Goal: Information Seeking & Learning: Learn about a topic

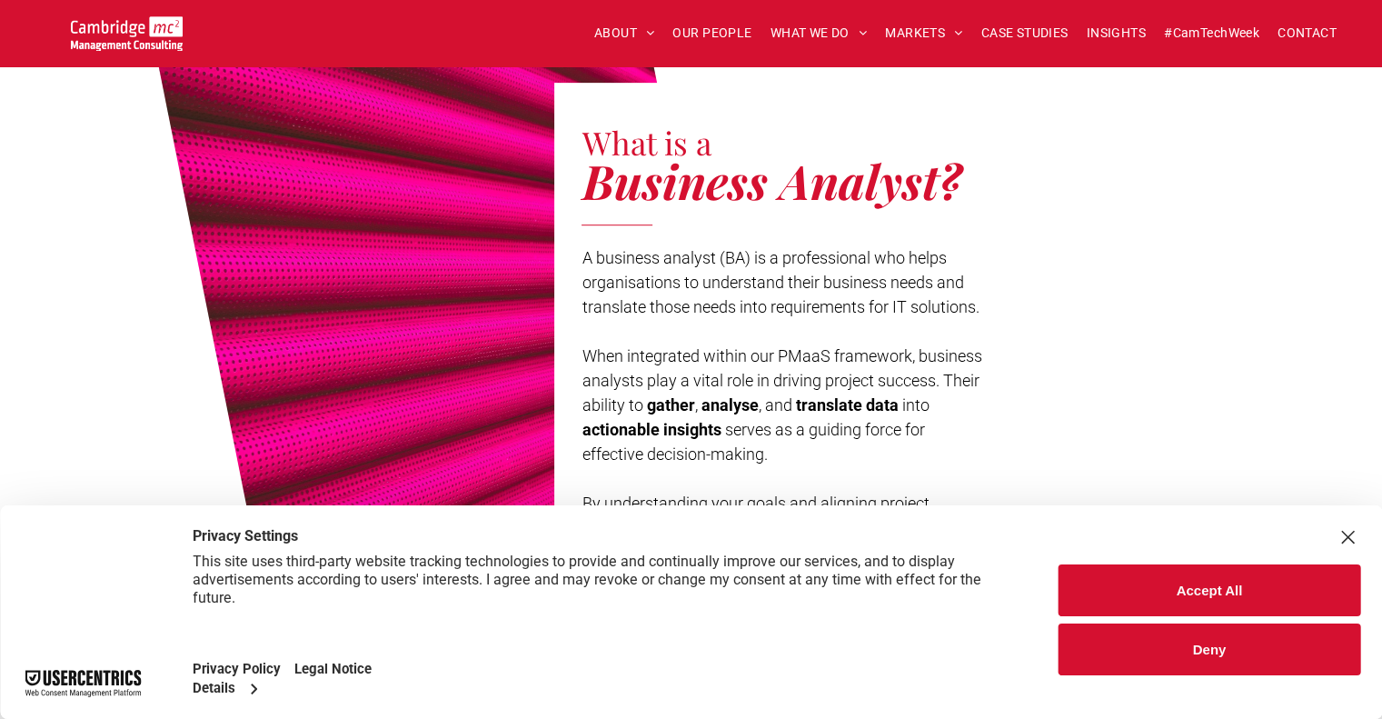
scroll to position [876, 0]
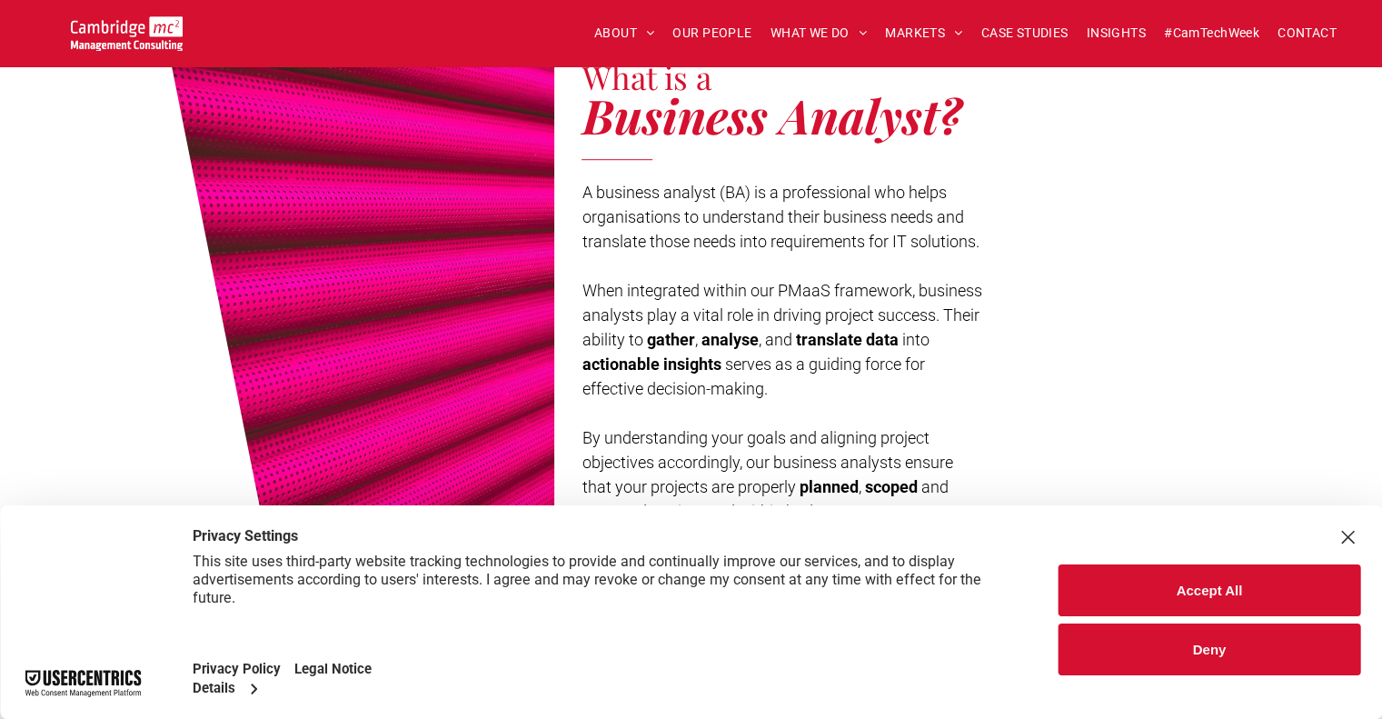
click at [1197, 584] on button "Accept All" at bounding box center [1210, 590] width 302 height 52
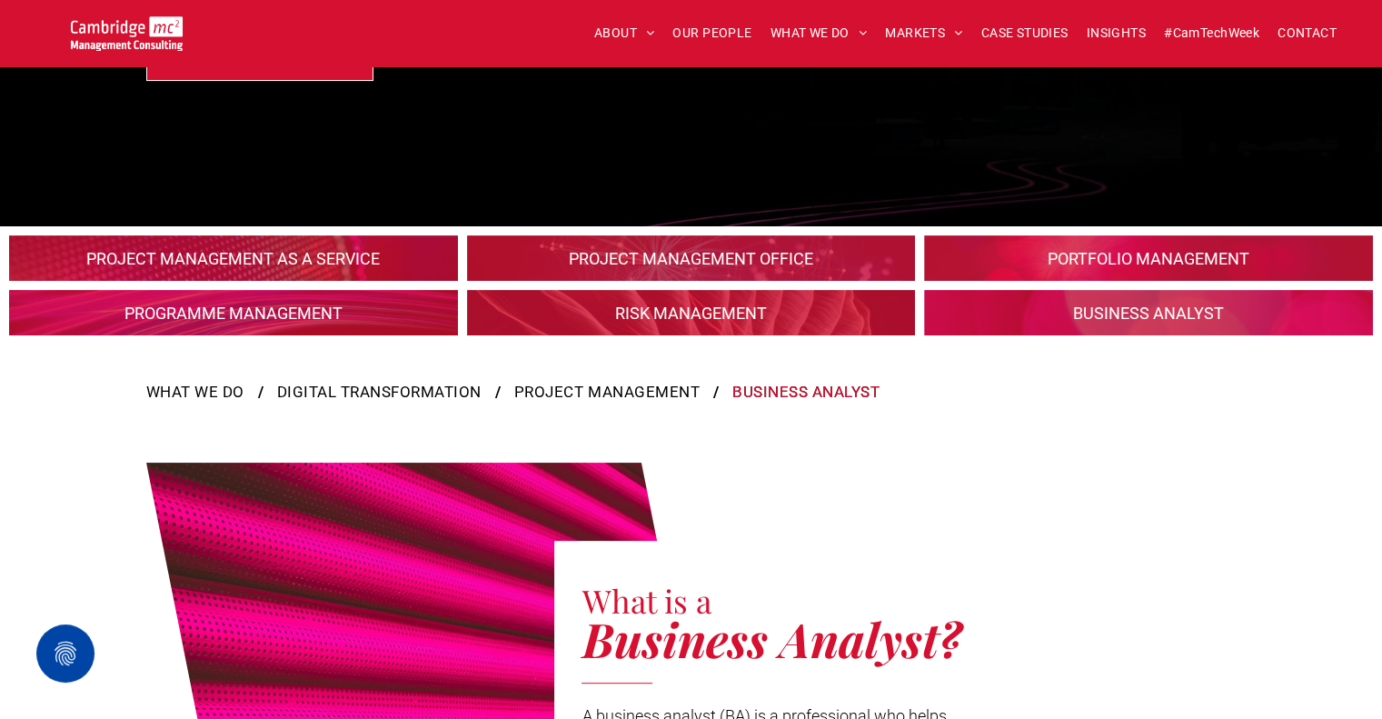
scroll to position [0, 0]
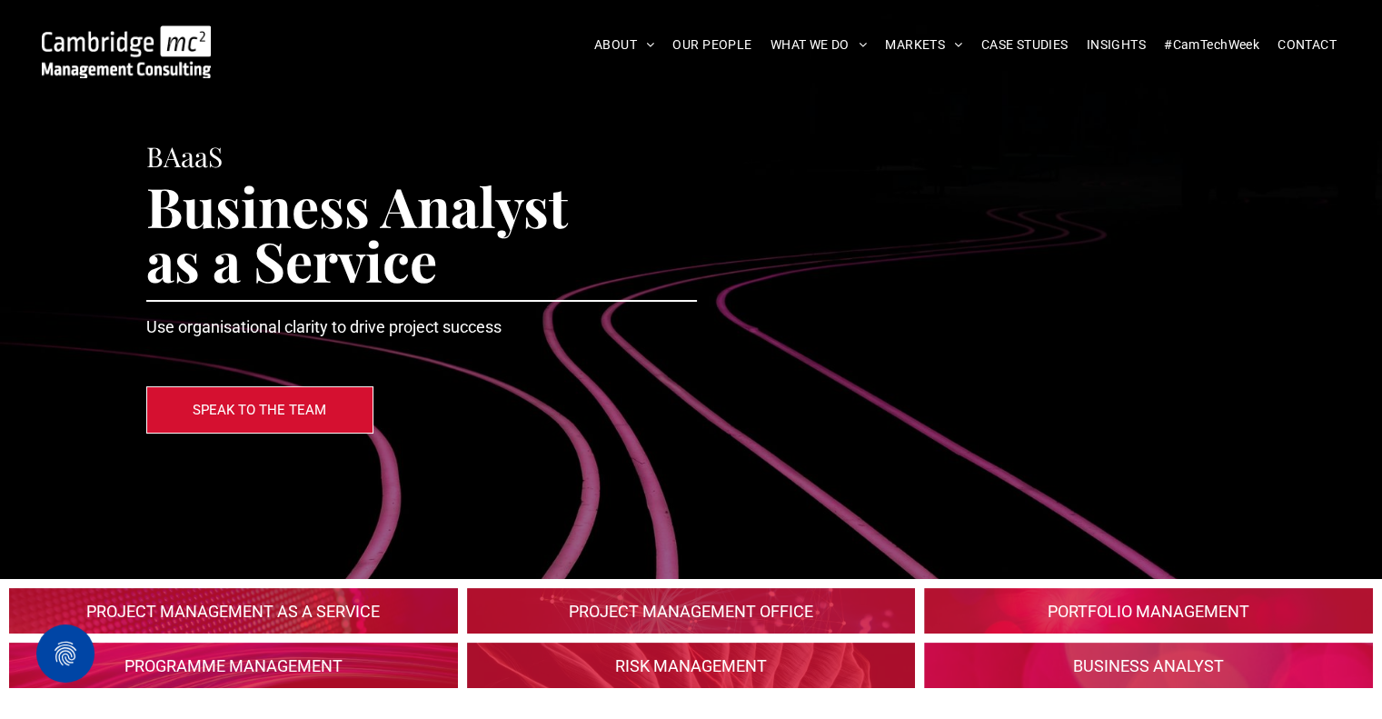
click at [533, 219] on span "Business Analyst as a Service" at bounding box center [357, 232] width 422 height 127
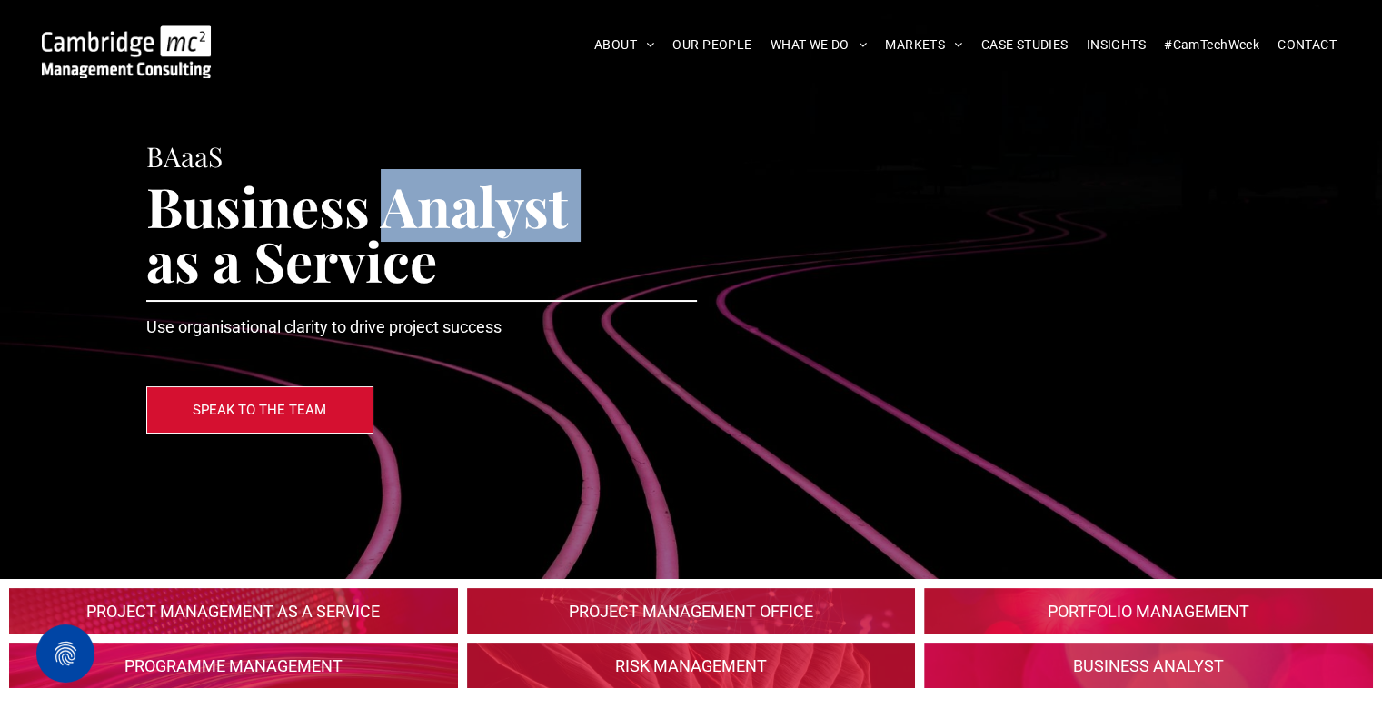
click at [533, 219] on span "Business Analyst as a Service" at bounding box center [357, 232] width 422 height 127
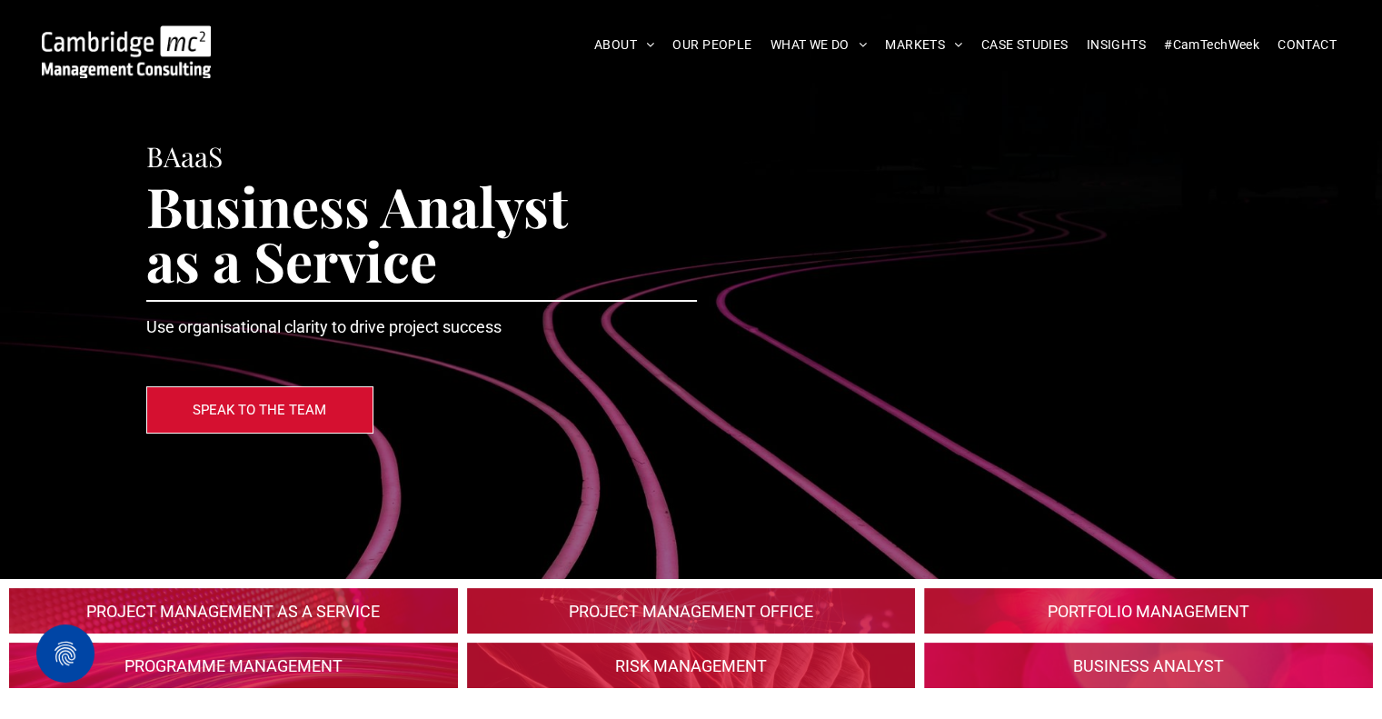
click at [292, 208] on span "Business Analyst as a Service" at bounding box center [357, 232] width 422 height 127
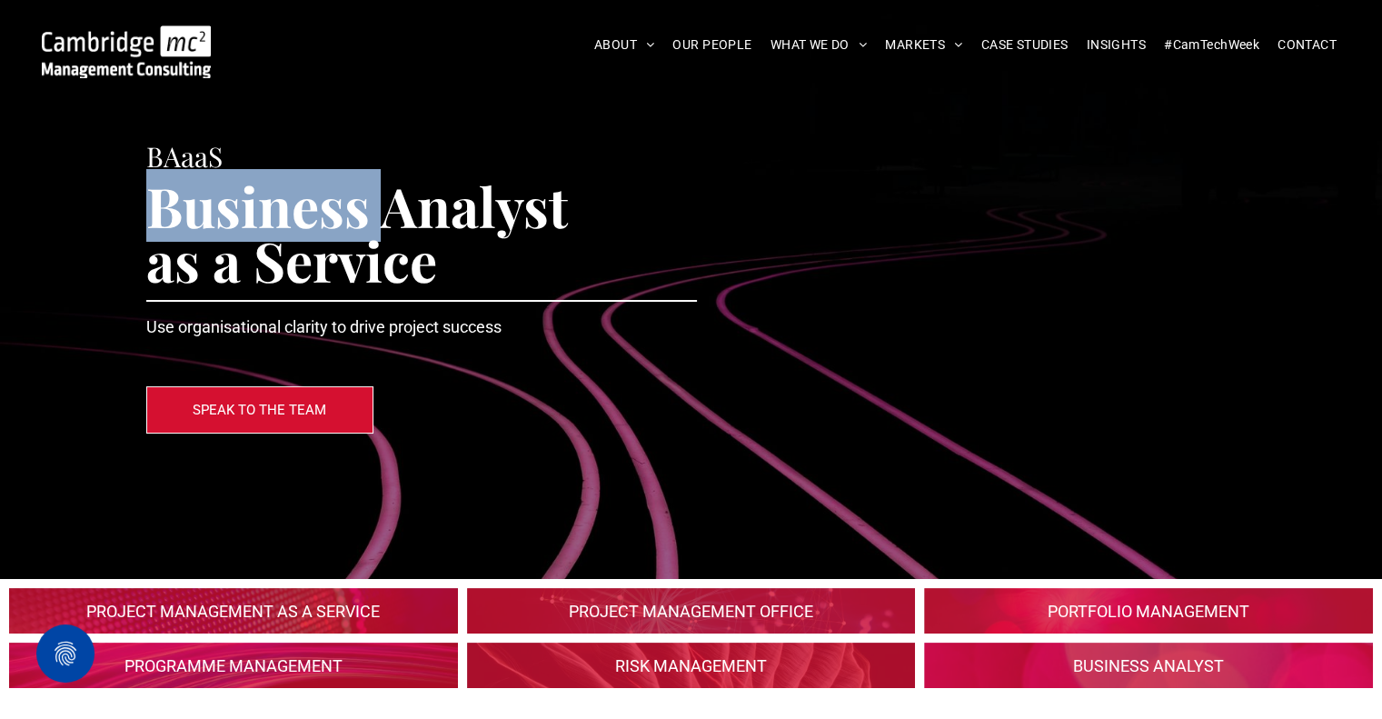
click at [292, 208] on span "Business Analyst as a Service" at bounding box center [357, 232] width 422 height 127
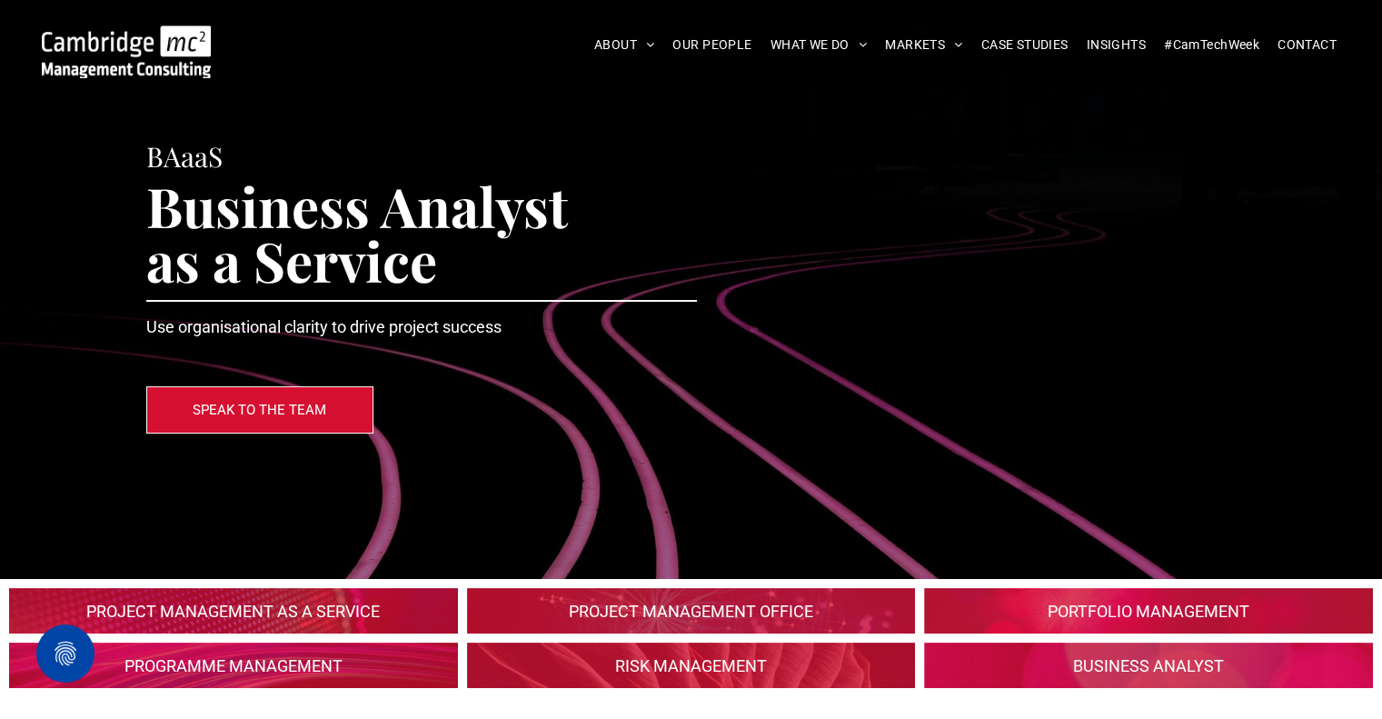
click at [313, 275] on span "Business Analyst as a Service" at bounding box center [357, 232] width 422 height 127
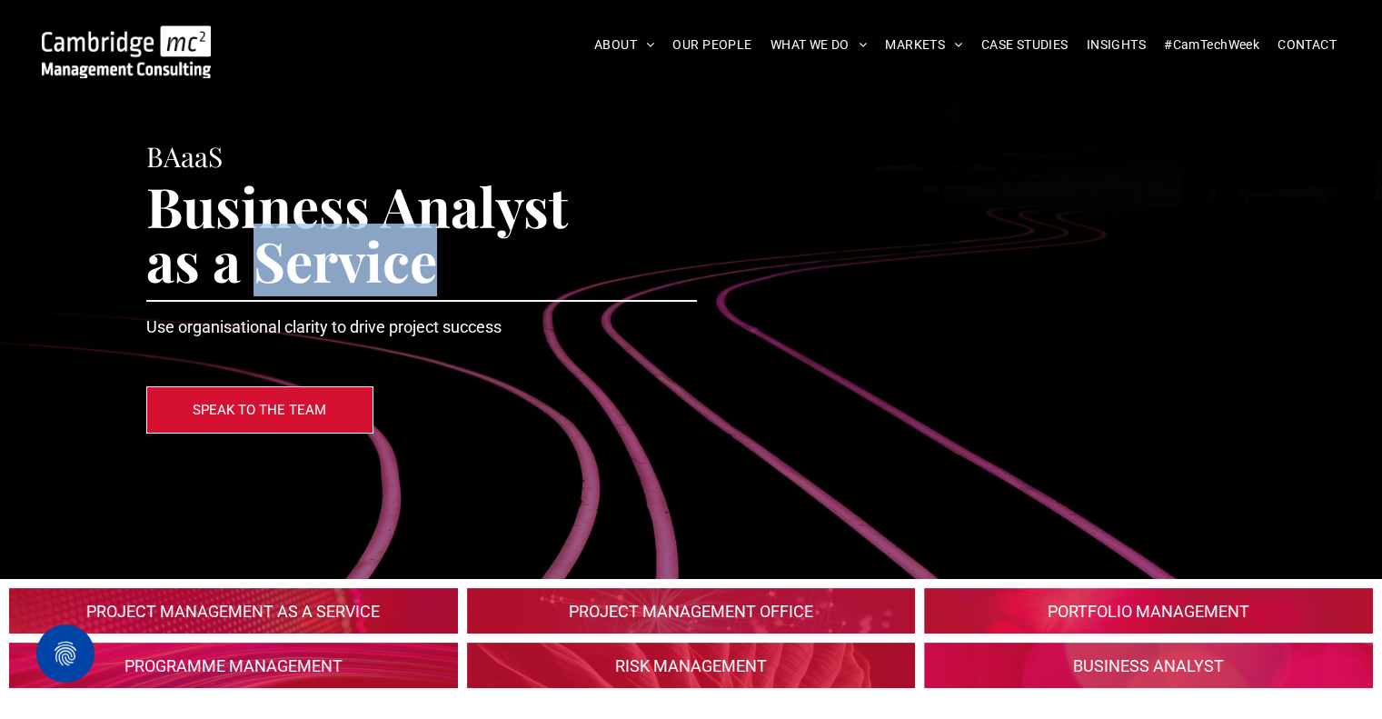
click at [313, 275] on span "Business Analyst as a Service" at bounding box center [357, 232] width 422 height 127
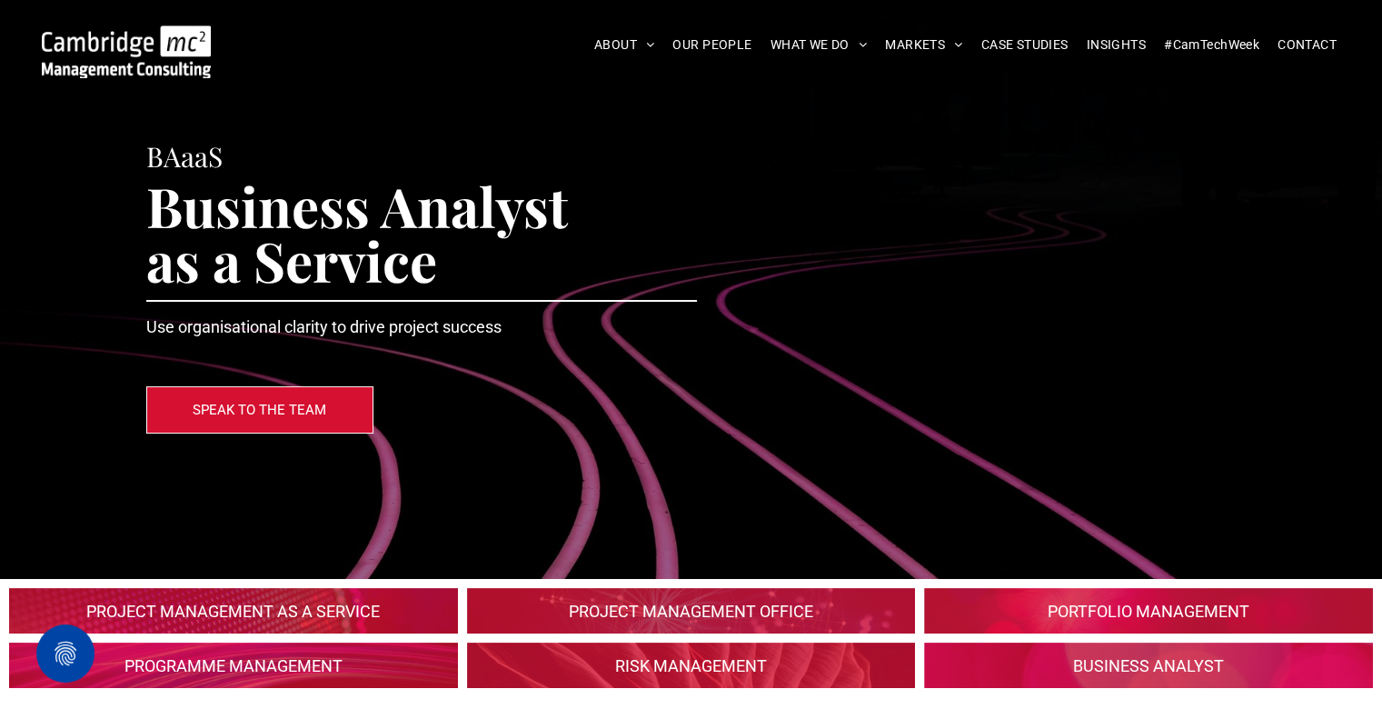
click at [261, 208] on span "Business Analyst as a Service" at bounding box center [357, 232] width 422 height 127
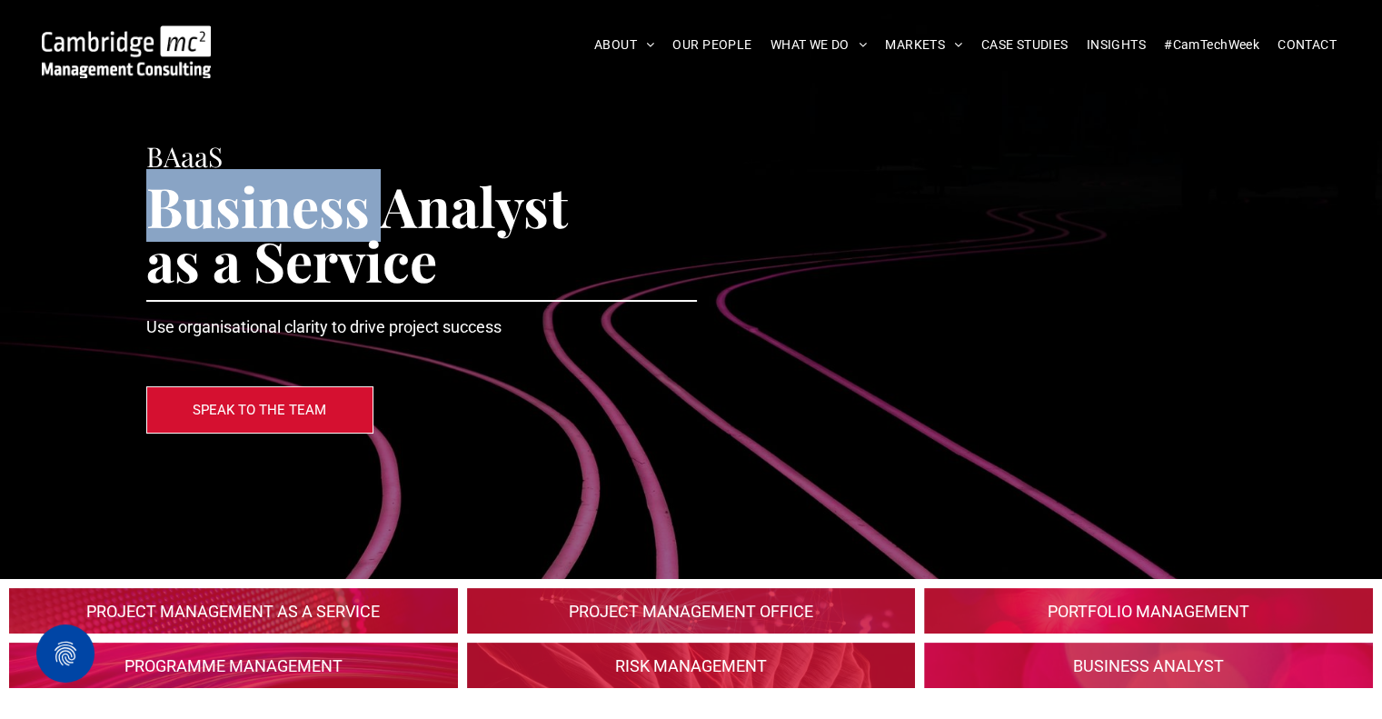
click at [261, 208] on span "Business Analyst as a Service" at bounding box center [357, 232] width 422 height 127
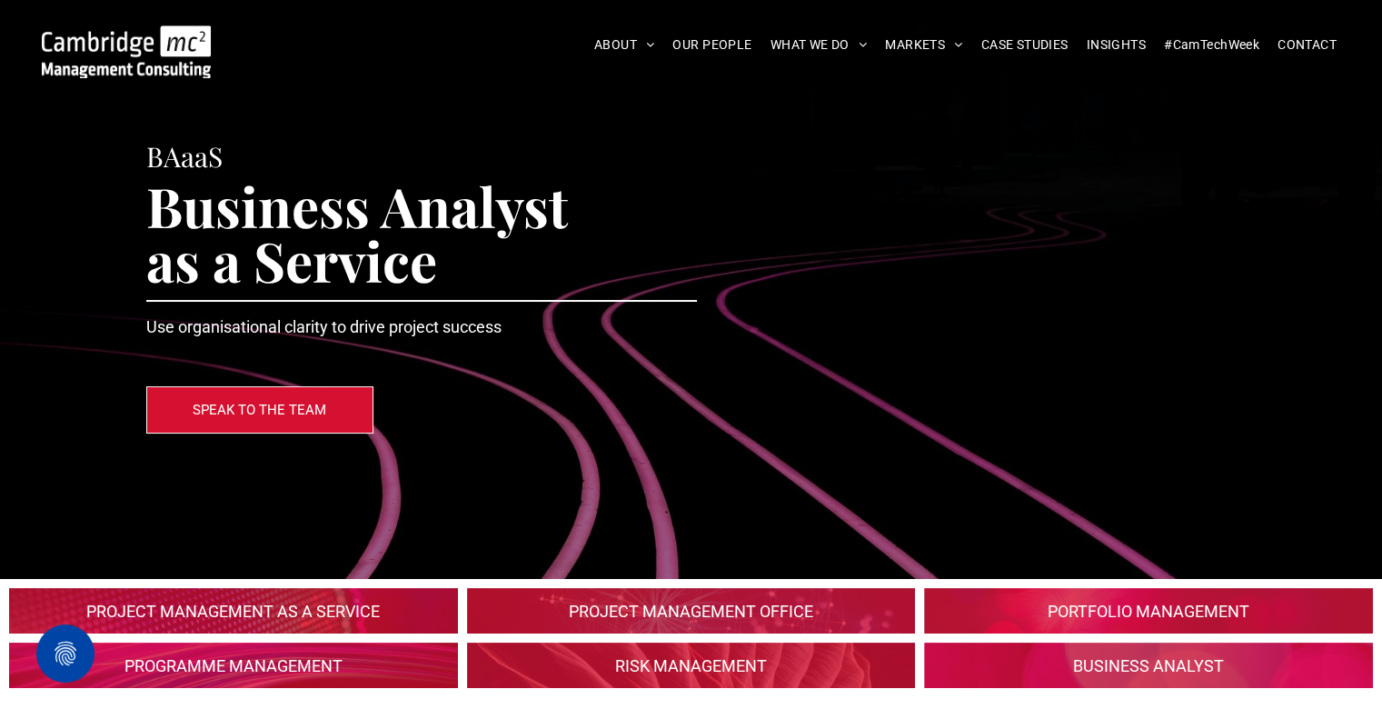
click at [502, 182] on span "Business Analyst as a Service" at bounding box center [357, 232] width 422 height 127
